Goal: Task Accomplishment & Management: Use online tool/utility

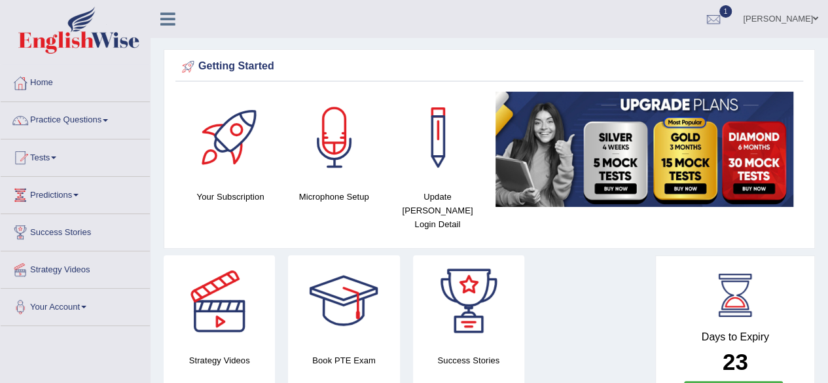
click at [570, 286] on div "Strategy Videos Book PTE Exam Success Stories" at bounding box center [406, 330] width 498 height 150
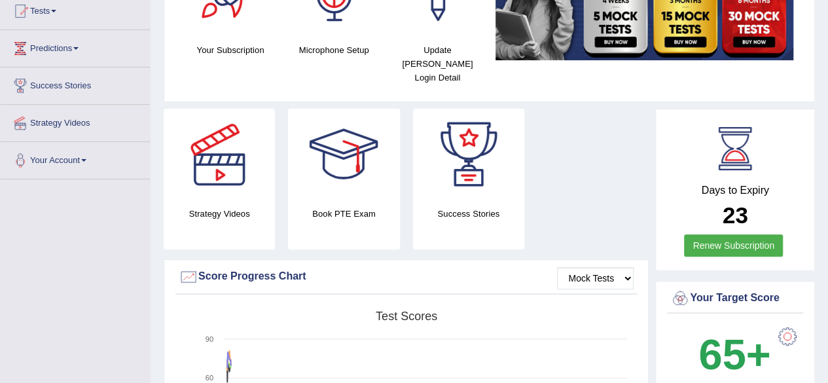
scroll to position [157, 0]
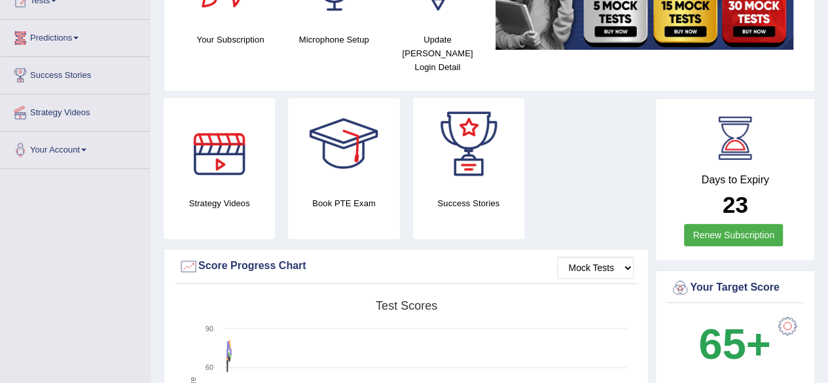
click at [80, 39] on link "Predictions" at bounding box center [75, 36] width 149 height 33
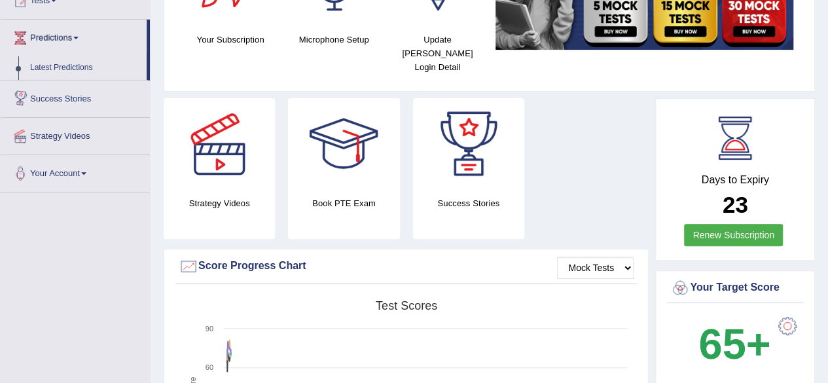
click at [79, 37] on span at bounding box center [75, 38] width 5 height 3
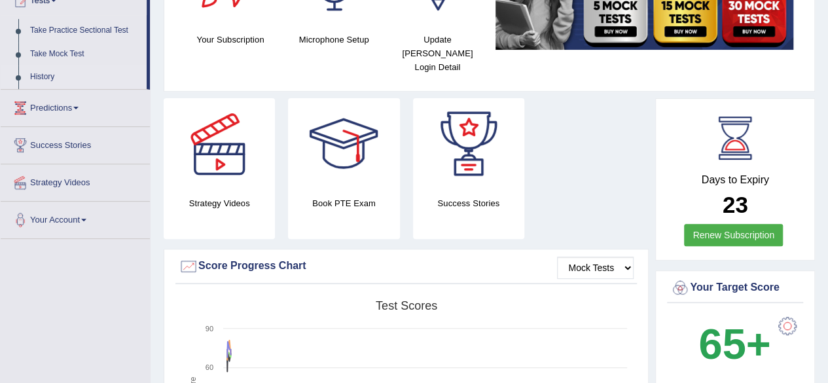
click at [52, 75] on link "History" at bounding box center [85, 77] width 122 height 24
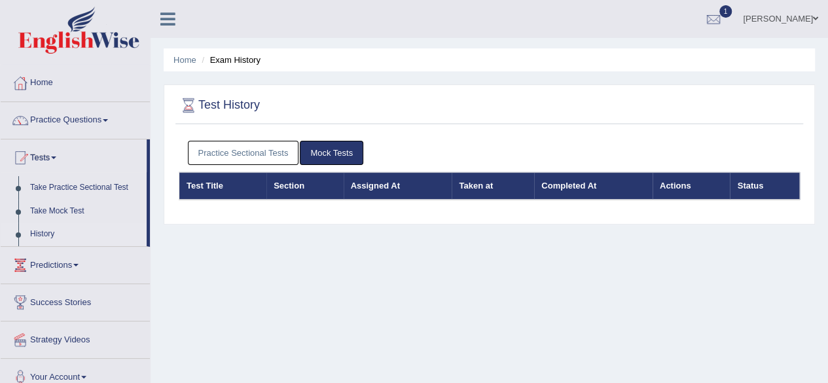
click at [240, 149] on link "Practice Sectional Tests" at bounding box center [243, 153] width 111 height 24
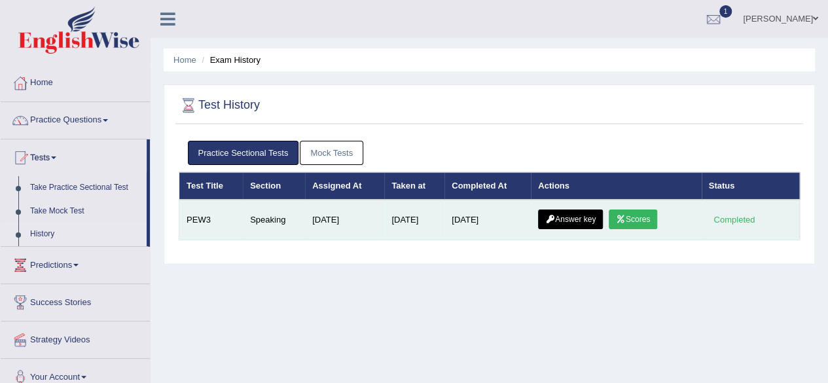
click at [559, 213] on link "Answer key" at bounding box center [570, 219] width 65 height 20
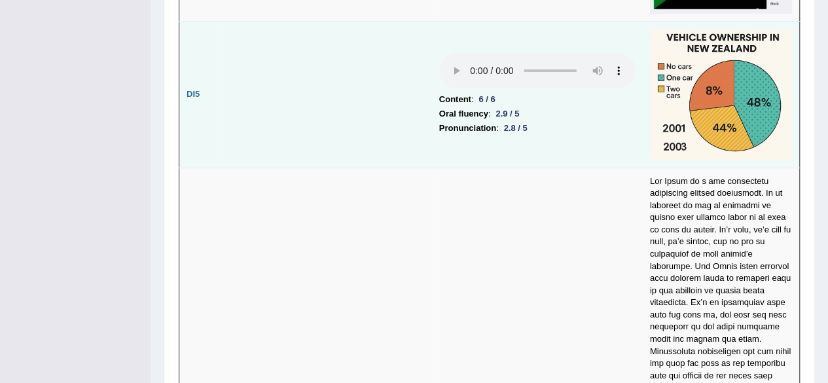
scroll to position [2644, 0]
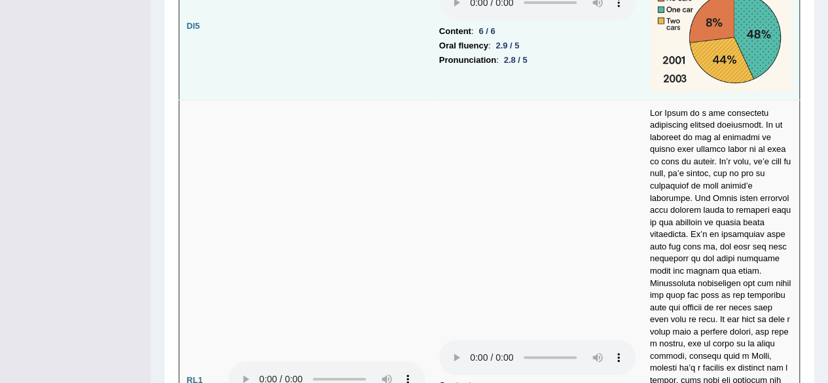
click at [455, 162] on td "Content : 6 / 6 Oral fluency : 5 / 5 Pronunciation : 5 / 5" at bounding box center [537, 379] width 211 height 561
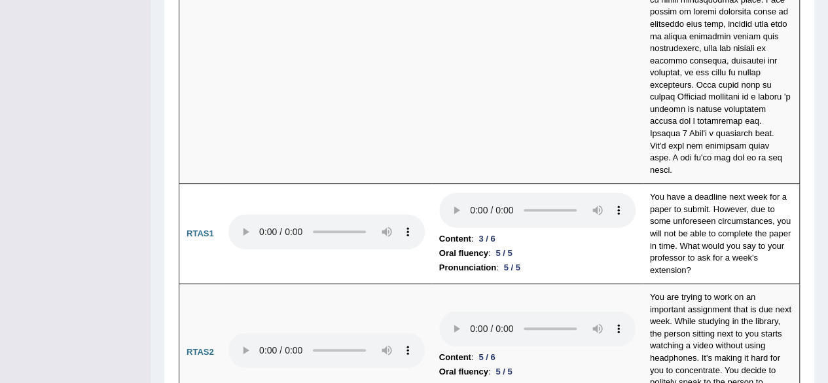
scroll to position [5098, 0]
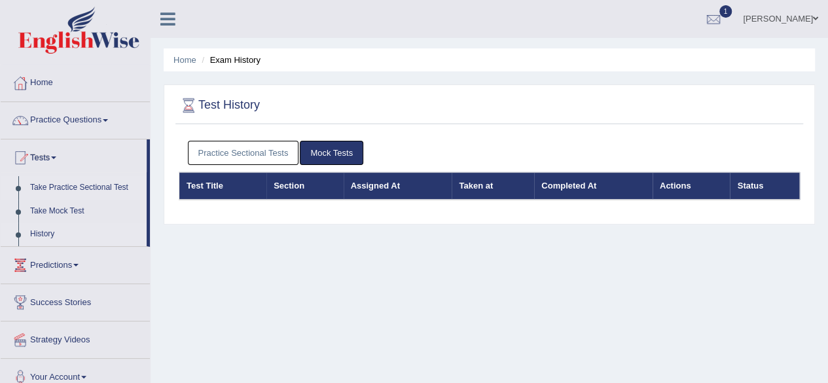
click at [97, 181] on link "Take Practice Sectional Test" at bounding box center [85, 188] width 122 height 24
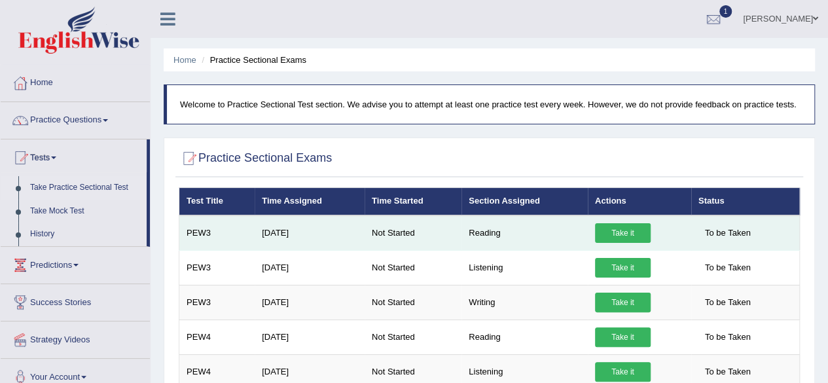
click at [603, 231] on link "Take it" at bounding box center [623, 233] width 56 height 20
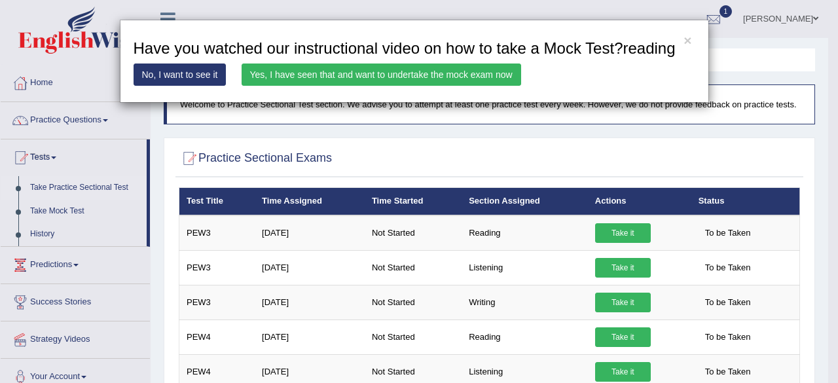
click at [472, 67] on link "Yes, I have seen that and want to undertake the mock exam now" at bounding box center [380, 74] width 279 height 22
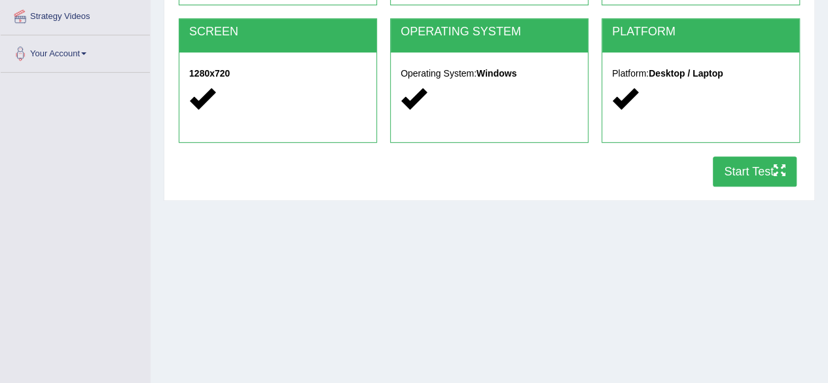
scroll to position [262, 0]
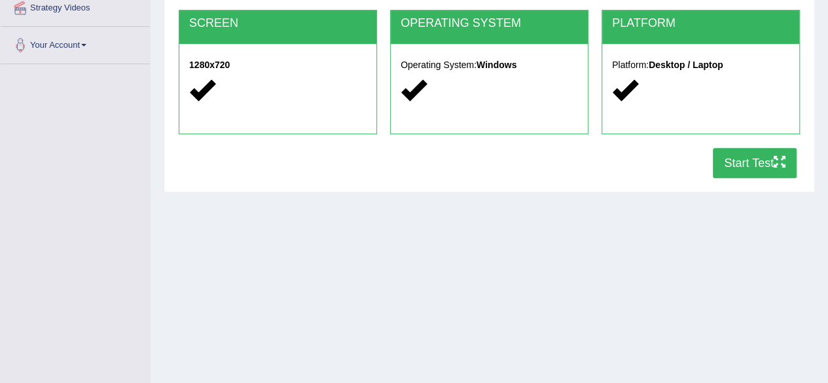
click at [751, 168] on button "Start Test" at bounding box center [755, 163] width 84 height 30
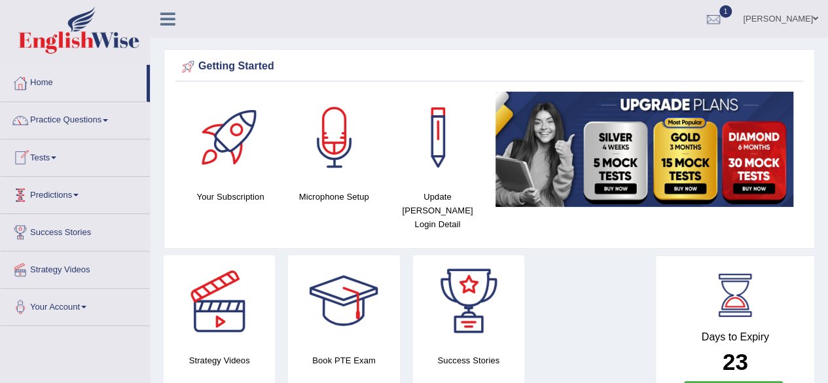
click at [47, 160] on link "Tests" at bounding box center [75, 155] width 149 height 33
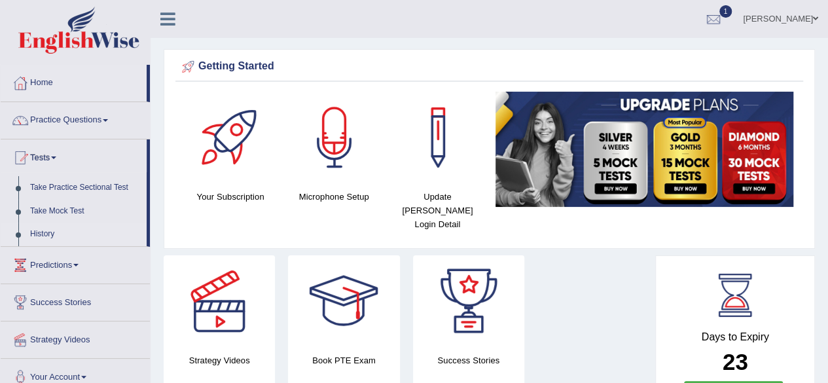
click at [44, 230] on link "History" at bounding box center [85, 234] width 122 height 24
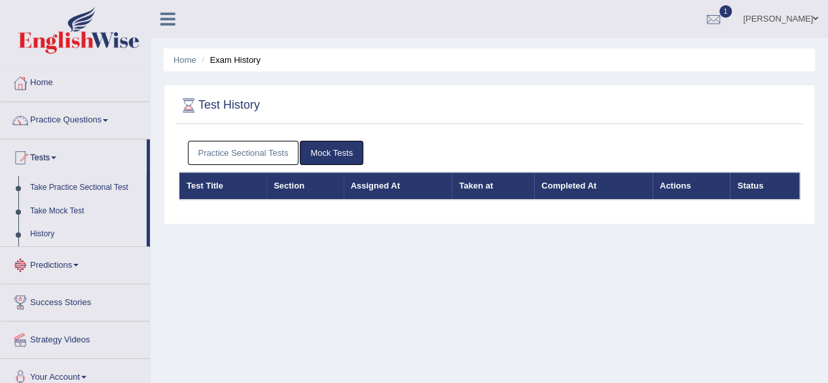
click at [44, 230] on link "History" at bounding box center [85, 234] width 122 height 24
click at [209, 152] on link "Practice Sectional Tests" at bounding box center [243, 153] width 111 height 24
